Goal: Task Accomplishment & Management: Manage account settings

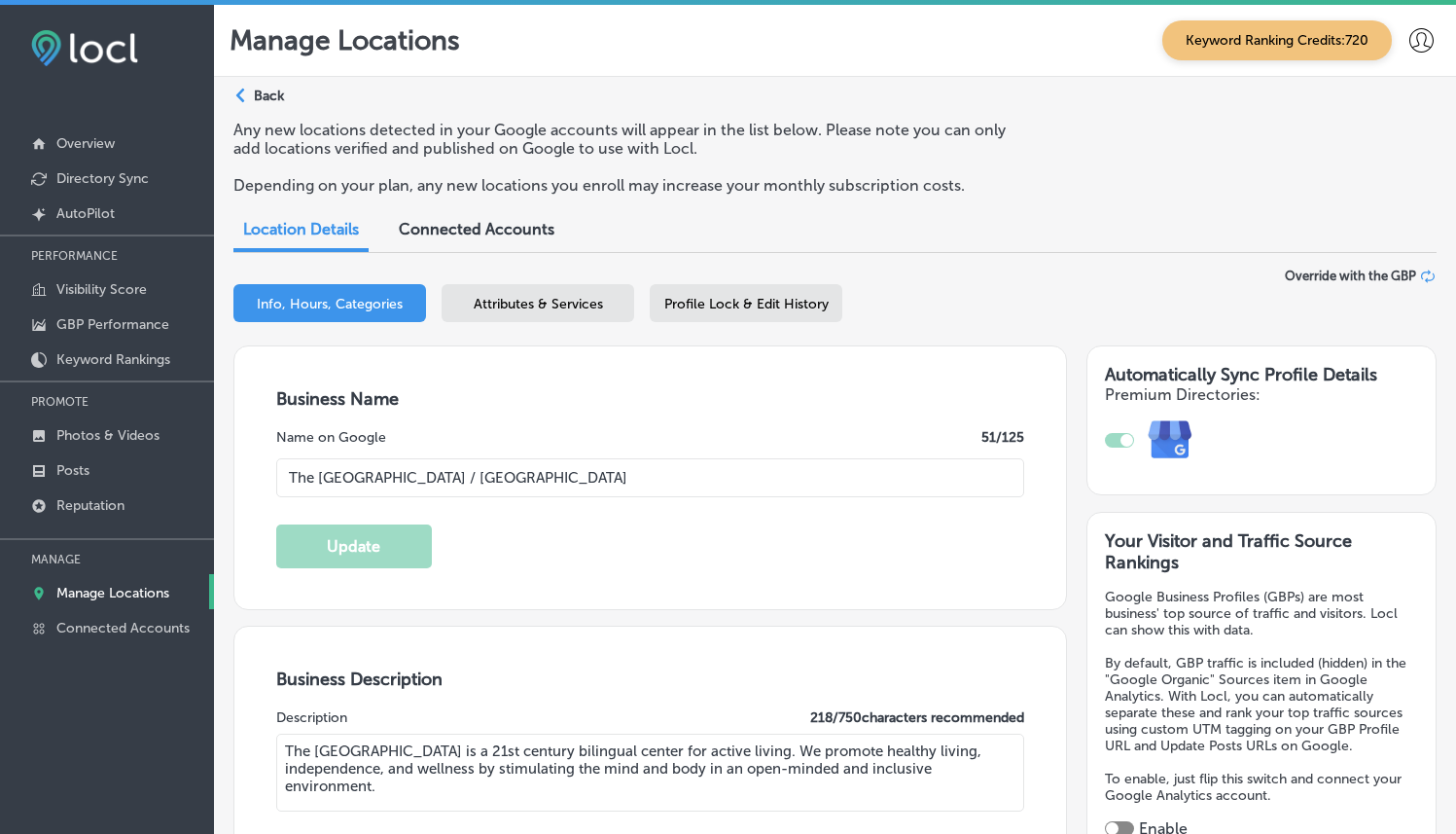
select select "US"
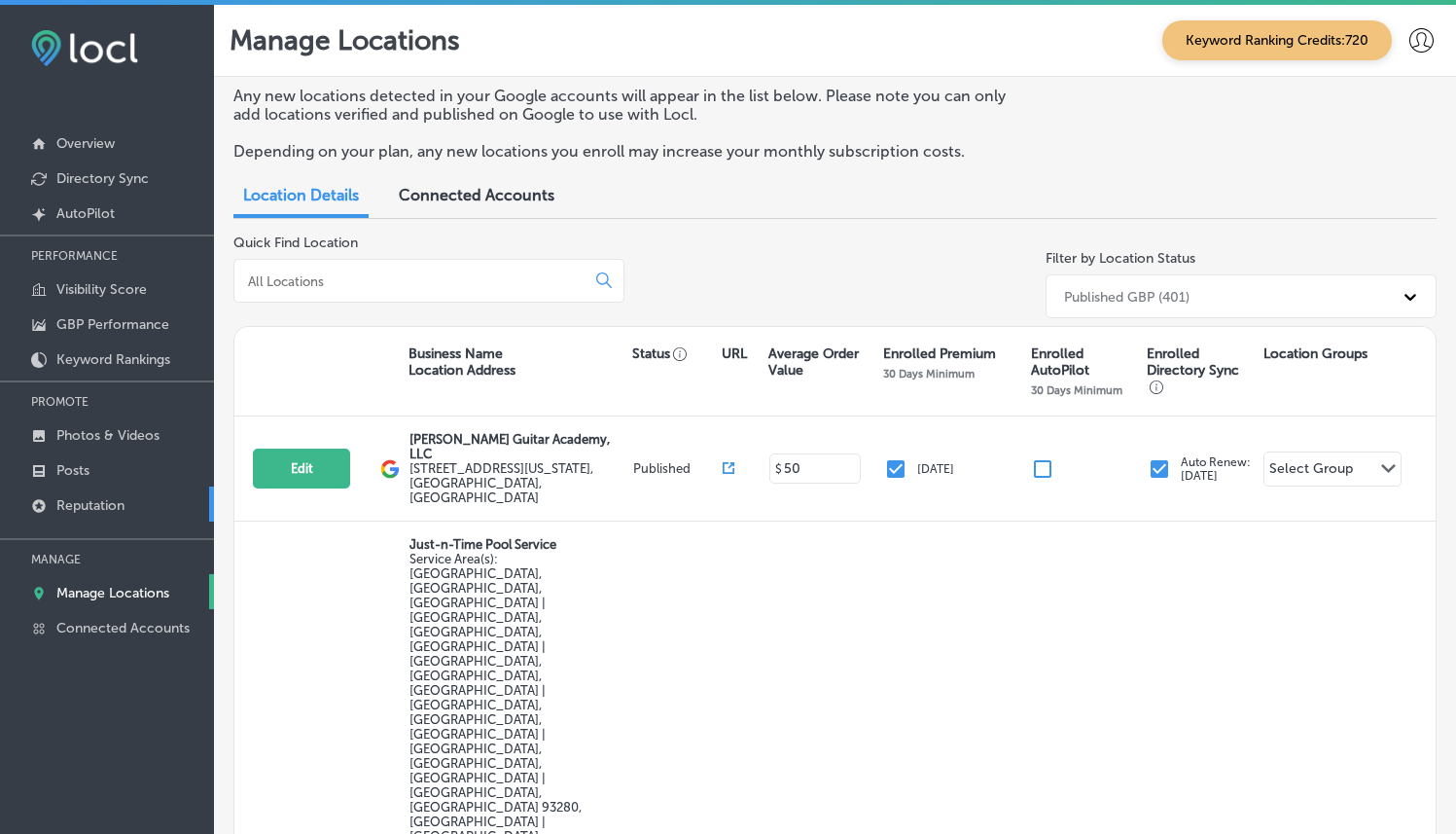
click at [95, 506] on p "Reputation" at bounding box center [89, 505] width 68 height 17
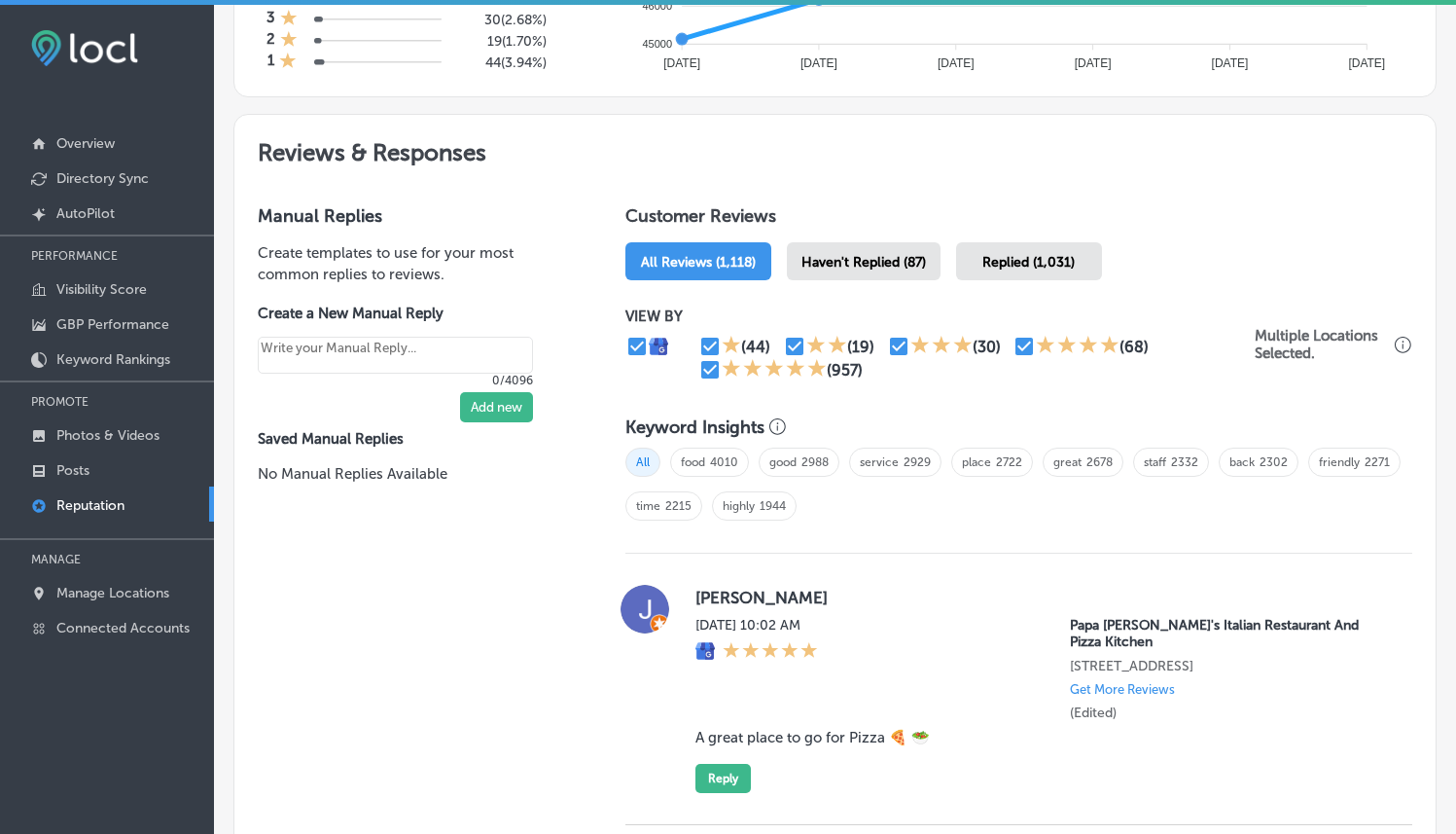
click at [851, 264] on div "Haven't Replied (87)" at bounding box center [863, 261] width 154 height 38
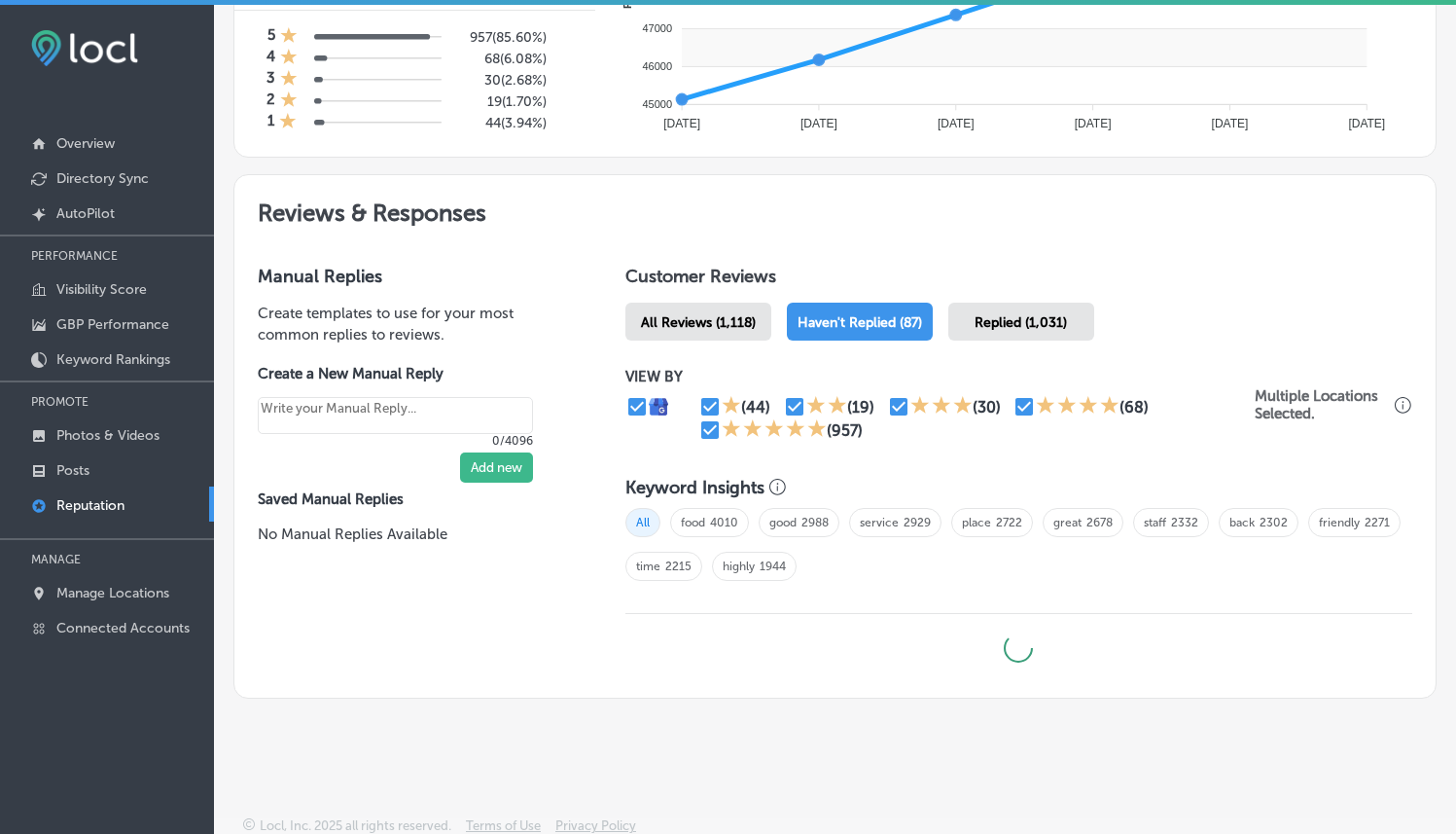
scroll to position [5, 0]
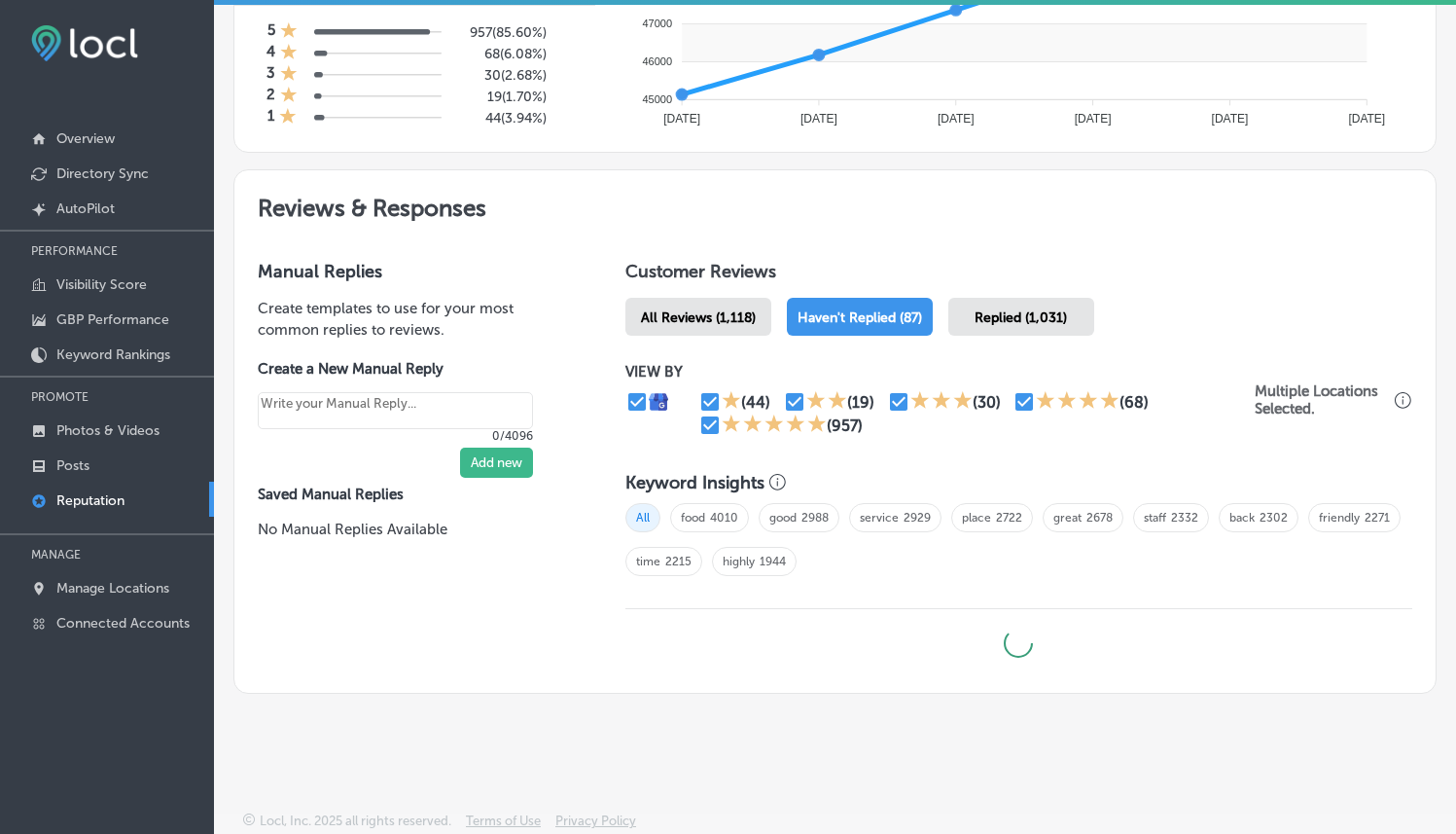
type textarea "x"
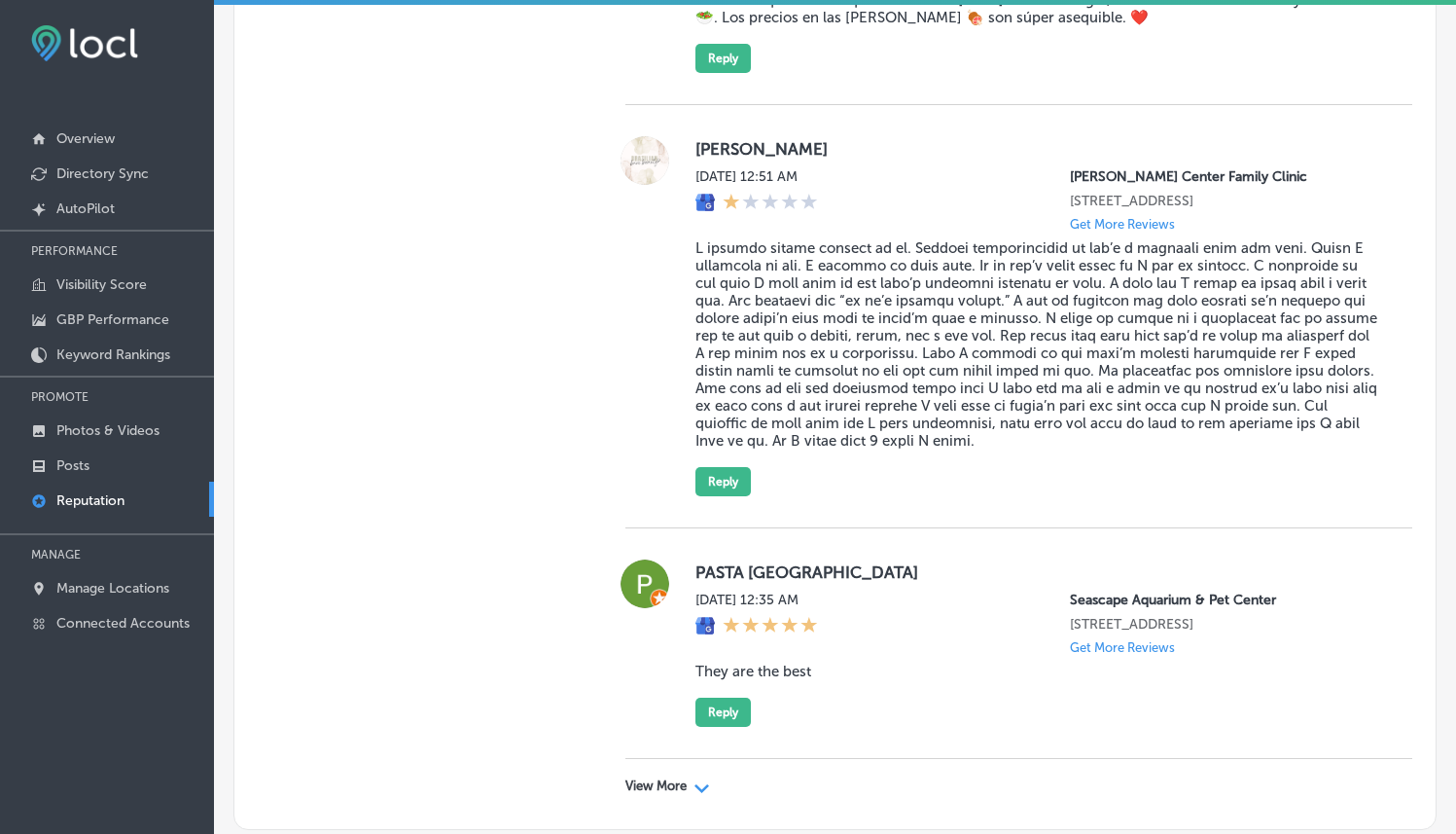
scroll to position [6140, 0]
